Goal: Check status: Check status

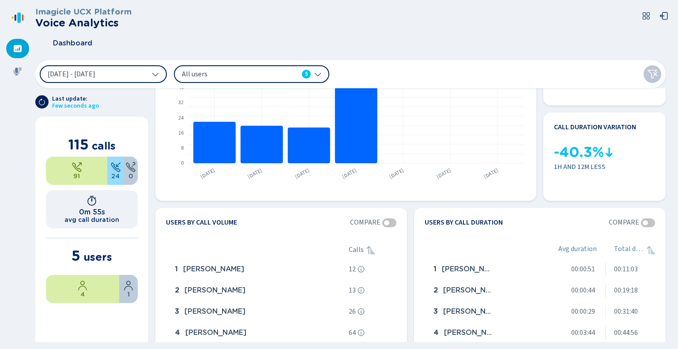
scroll to position [79, 0]
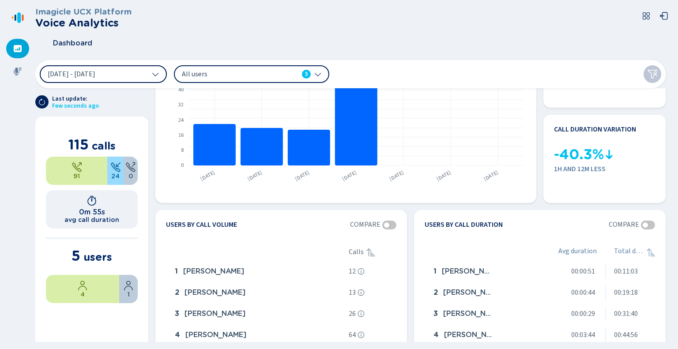
click at [141, 74] on button "[DATE] - [DATE]" at bounding box center [103, 74] width 127 height 18
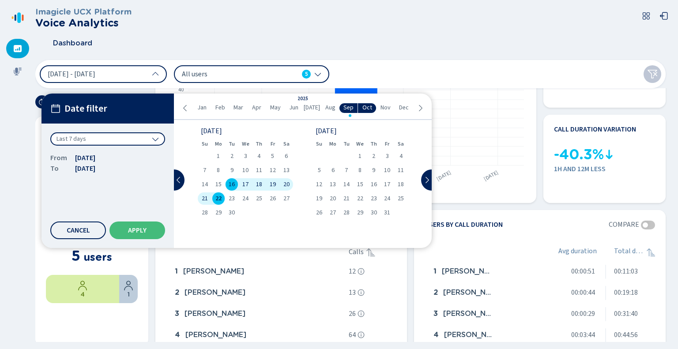
click at [100, 144] on div "Last 7 days" at bounding box center [107, 138] width 115 height 13
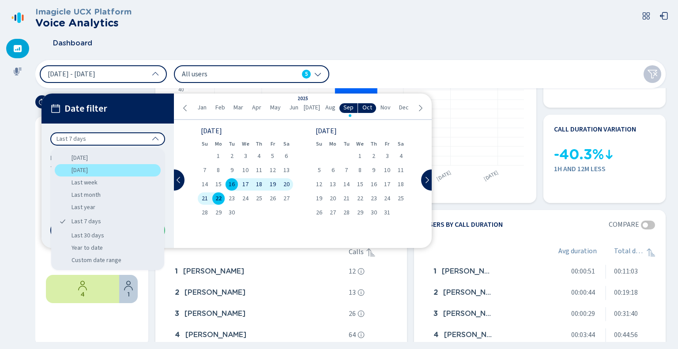
click at [84, 173] on div "[DATE]" at bounding box center [108, 170] width 106 height 12
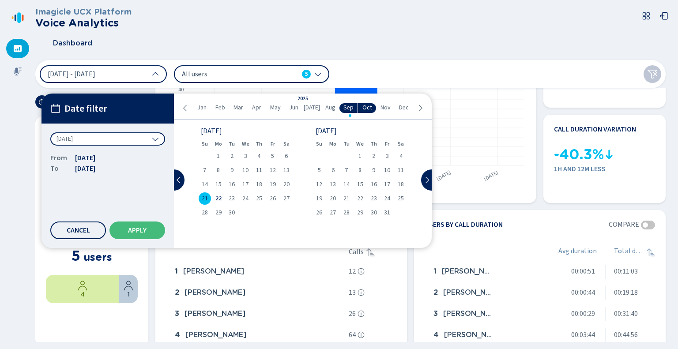
click at [135, 142] on div "[DATE]" at bounding box center [107, 138] width 115 height 13
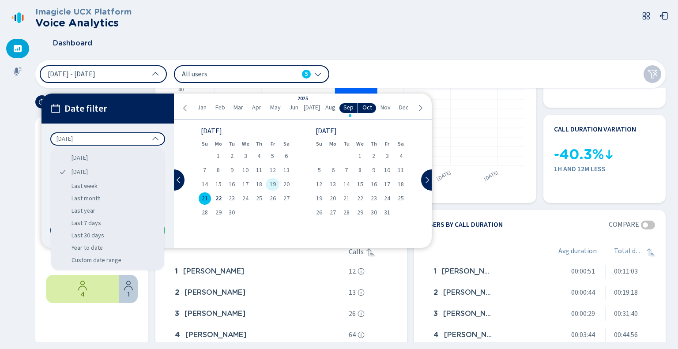
click at [271, 185] on span "19" at bounding box center [273, 184] width 6 height 6
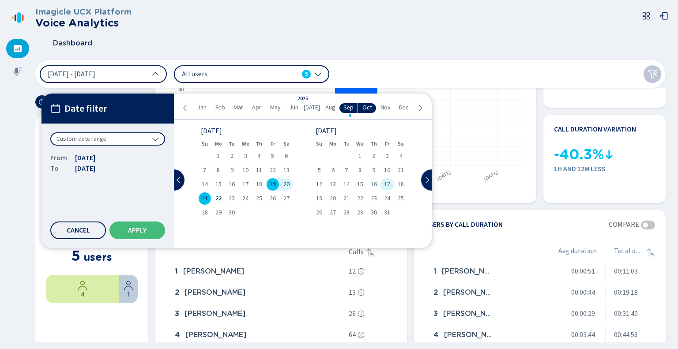
click at [383, 182] on div "17" at bounding box center [388, 184] width 14 height 12
click at [272, 183] on span "19" at bounding box center [273, 184] width 6 height 6
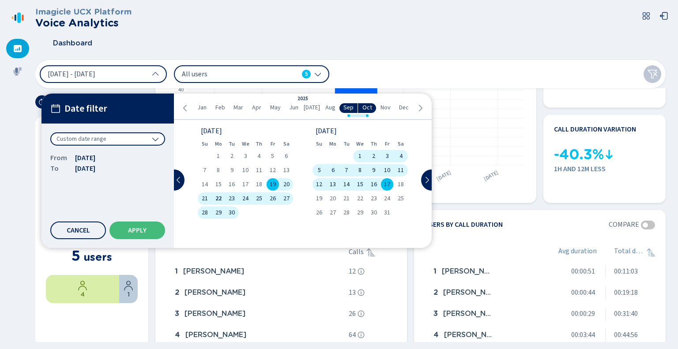
click at [271, 183] on span "19" at bounding box center [273, 184] width 6 height 6
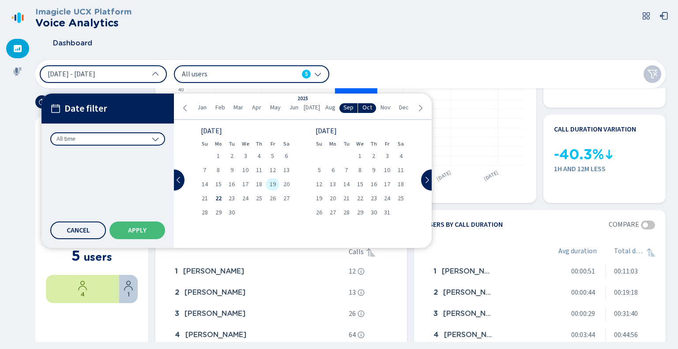
click at [271, 183] on span "19" at bounding box center [273, 184] width 6 height 6
click at [147, 229] on button "Apply" at bounding box center [138, 231] width 56 height 18
